Goal: Information Seeking & Learning: Learn about a topic

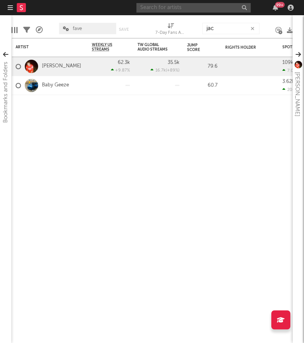
click at [188, 12] on input "text" at bounding box center [193, 8] width 114 height 10
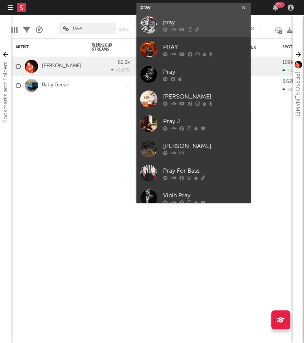
type input "pray"
click at [205, 24] on div "pray" at bounding box center [205, 22] width 84 height 9
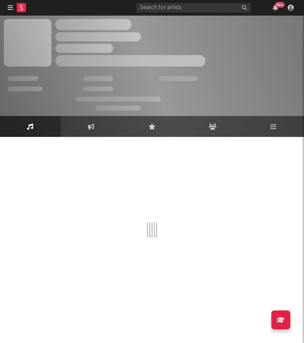
select select "1w"
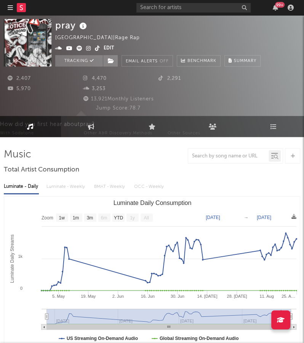
click at [22, 12] on link at bounding box center [21, 7] width 9 height 15
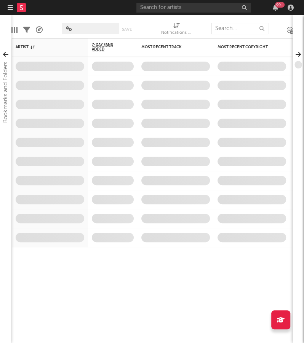
click at [231, 26] on input "text" at bounding box center [239, 28] width 57 height 11
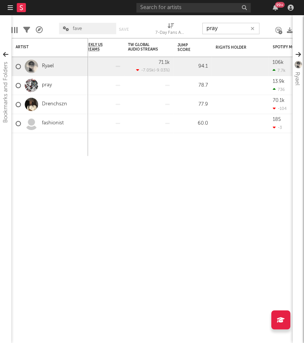
type input "pray"
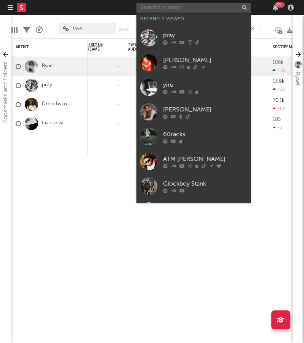
click at [200, 11] on input "text" at bounding box center [193, 8] width 114 height 10
type input "w"
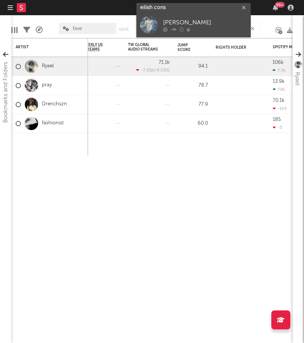
type input "eilish cons"
click at [203, 27] on div at bounding box center [205, 29] width 84 height 5
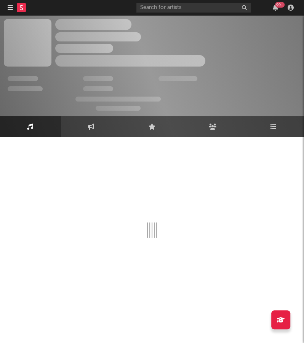
select select "6m"
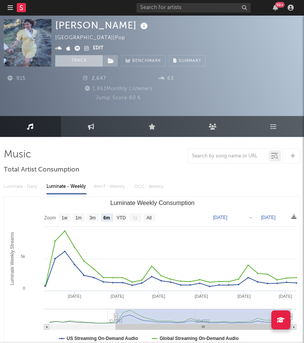
click at [85, 64] on button "Track" at bounding box center [79, 60] width 48 height 11
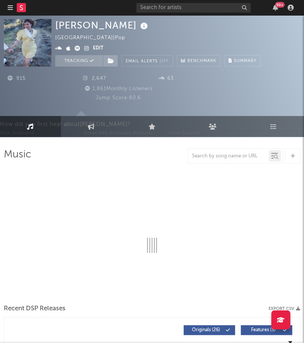
click at [20, 7] on rect at bounding box center [21, 7] width 9 height 9
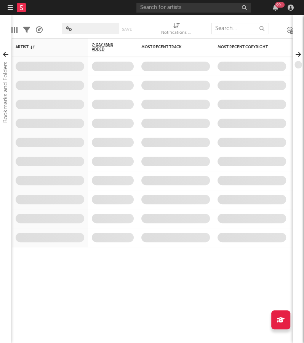
click at [218, 28] on input "text" at bounding box center [239, 28] width 57 height 11
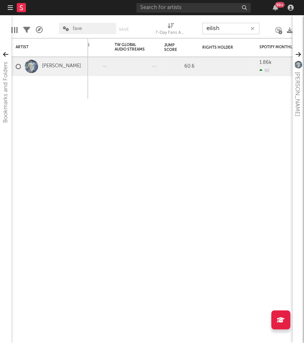
type input "eilish"
